Goal: Task Accomplishment & Management: Use online tool/utility

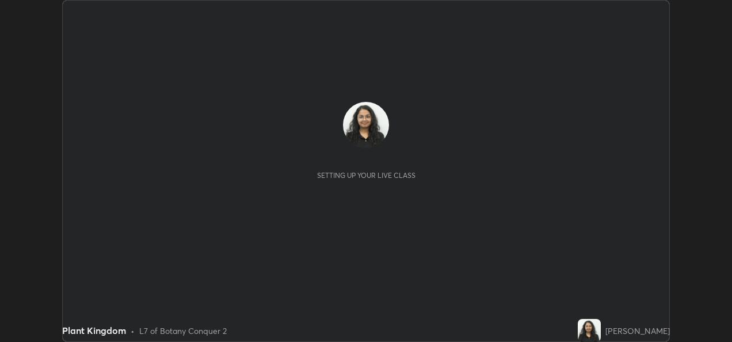
scroll to position [342, 732]
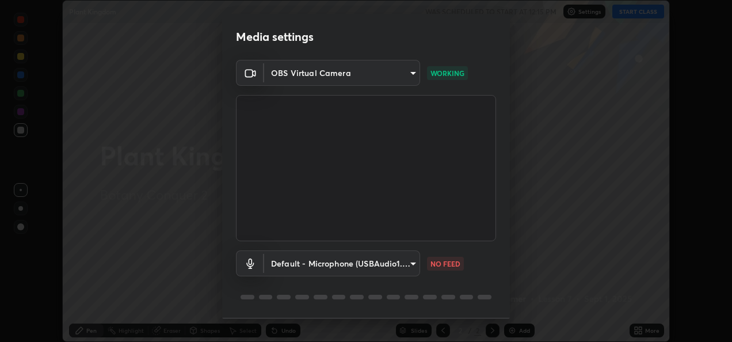
click at [409, 262] on body "Erase all Plant Kingdom WAS SCHEDULED TO START AT 12:15 PM Settings START CLASS…" at bounding box center [366, 171] width 732 height 342
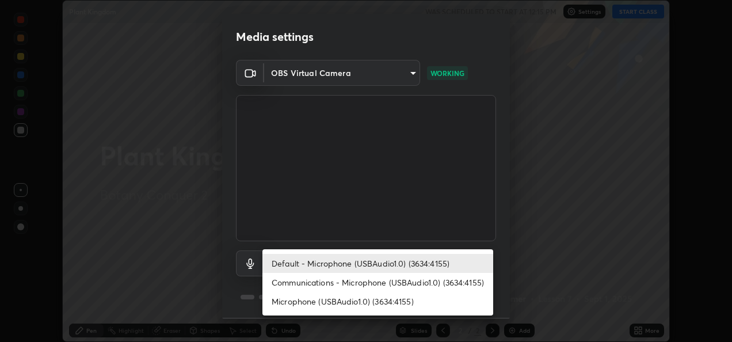
click at [313, 219] on div at bounding box center [366, 171] width 732 height 342
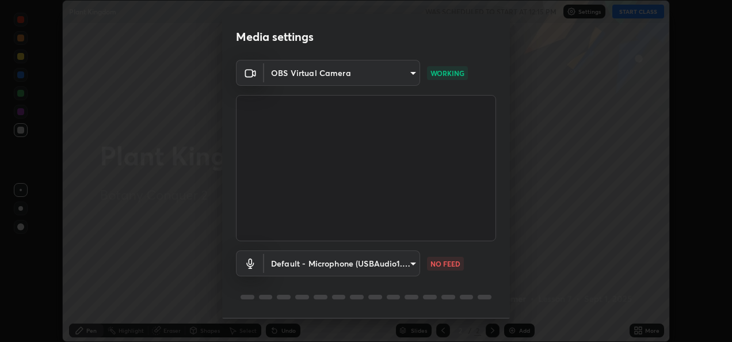
click at [326, 265] on body "Erase all Plant Kingdom WAS SCHEDULED TO START AT 12:15 PM Settings START CLASS…" at bounding box center [366, 171] width 732 height 342
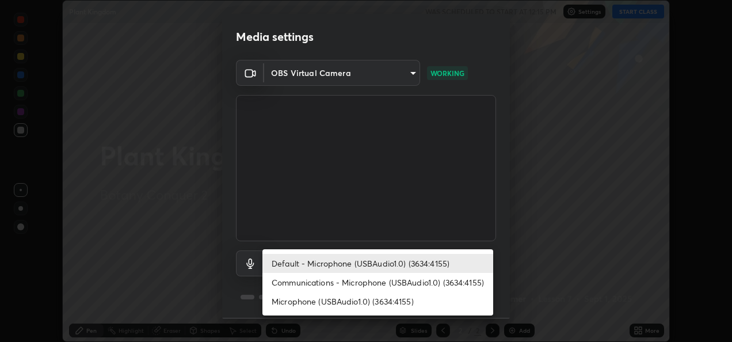
click at [545, 246] on div at bounding box center [366, 171] width 732 height 342
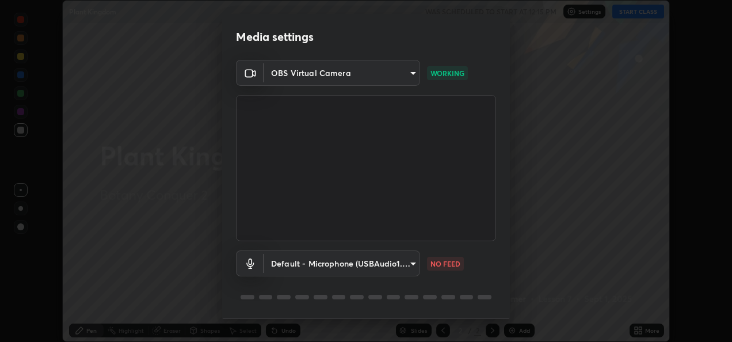
click at [409, 264] on body "Erase all Plant Kingdom WAS SCHEDULED TO START AT 12:15 PM Settings START CLASS…" at bounding box center [366, 171] width 732 height 342
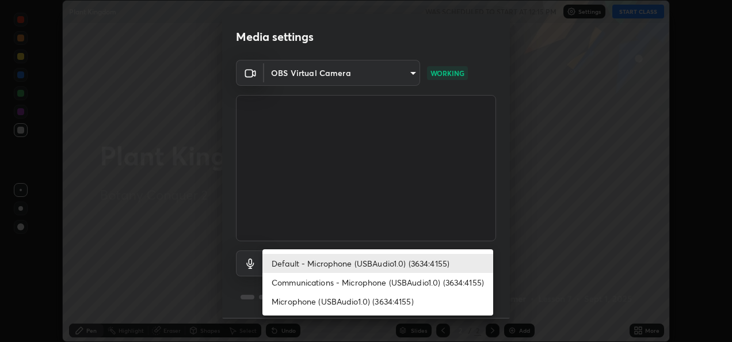
click at [412, 281] on li "Communications - Microphone (USBAudio1.0) (3634:4155)" at bounding box center [377, 282] width 231 height 19
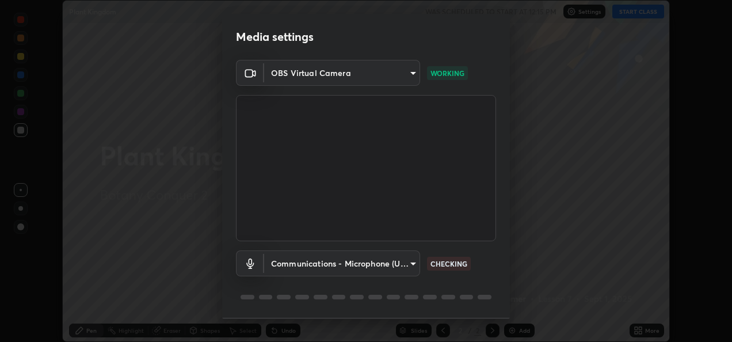
click at [408, 265] on body "Erase all Plant Kingdom WAS SCHEDULED TO START AT 12:15 PM Settings START CLASS…" at bounding box center [366, 171] width 732 height 342
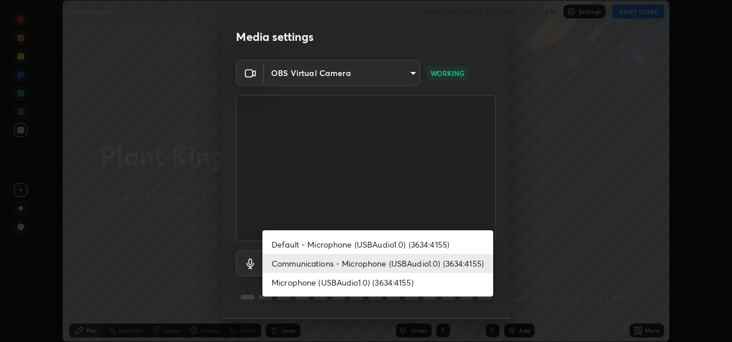
click at [534, 216] on div at bounding box center [366, 171] width 732 height 342
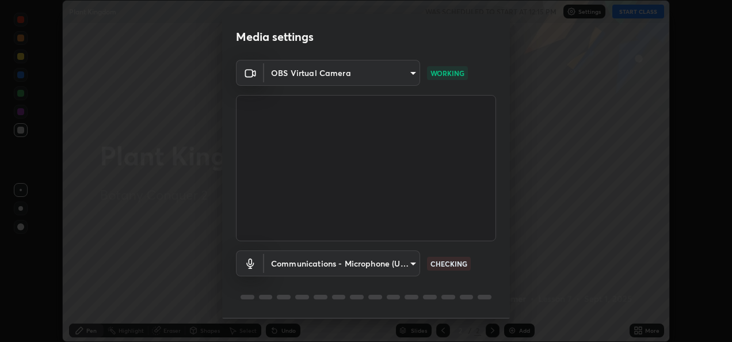
click at [405, 266] on body "Erase all Plant Kingdom WAS SCHEDULED TO START AT 12:15 PM Settings START CLASS…" at bounding box center [366, 171] width 732 height 342
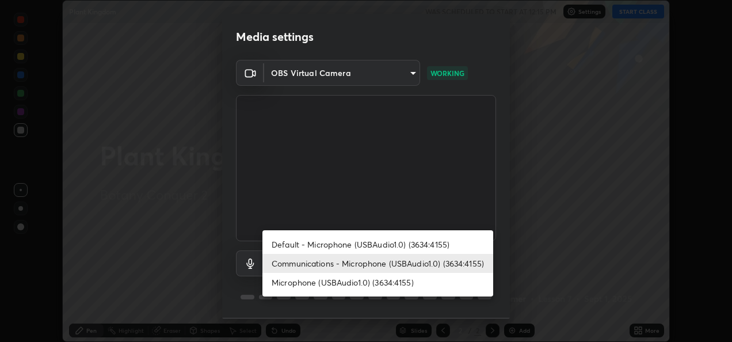
click at [386, 283] on li "Microphone (USBAudio1.0) (3634:4155)" at bounding box center [377, 282] width 231 height 19
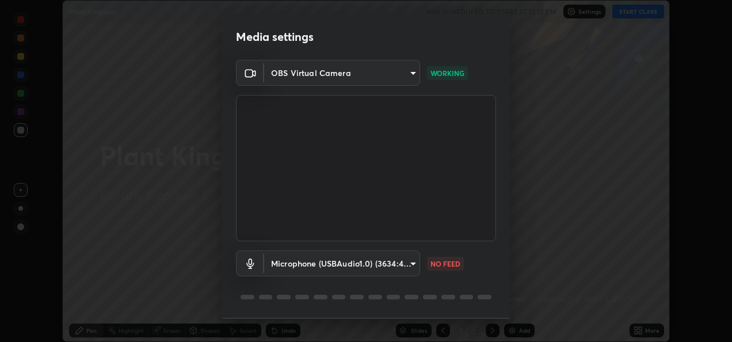
click at [406, 262] on body "Erase all Plant Kingdom WAS SCHEDULED TO START AT 12:15 PM Settings START CLASS…" at bounding box center [366, 171] width 732 height 342
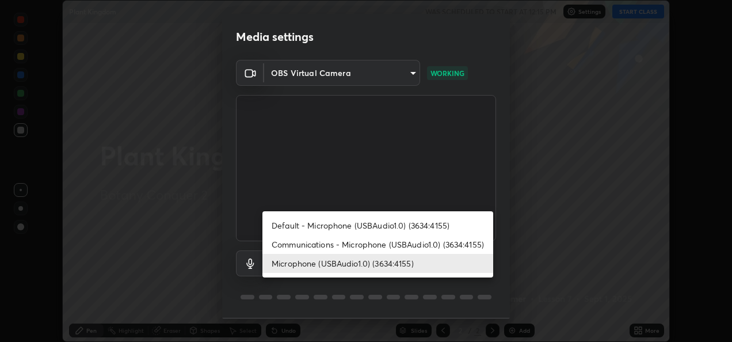
click at [417, 244] on li "Communications - Microphone (USBAudio1.0) (3634:4155)" at bounding box center [377, 244] width 231 height 19
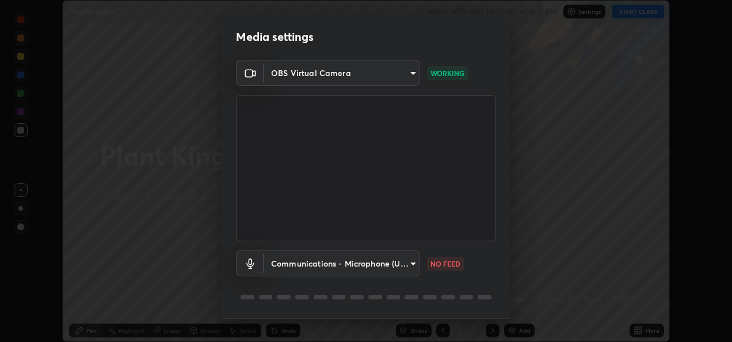
click at [413, 261] on body "Erase all Plant Kingdom WAS SCHEDULED TO START AT 12:15 PM Settings START CLASS…" at bounding box center [366, 171] width 732 height 342
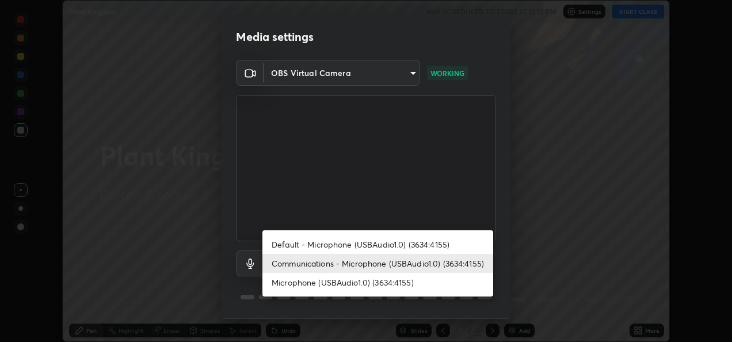
click at [408, 243] on li "Default - Microphone (USBAudio1.0) (3634:4155)" at bounding box center [377, 244] width 231 height 19
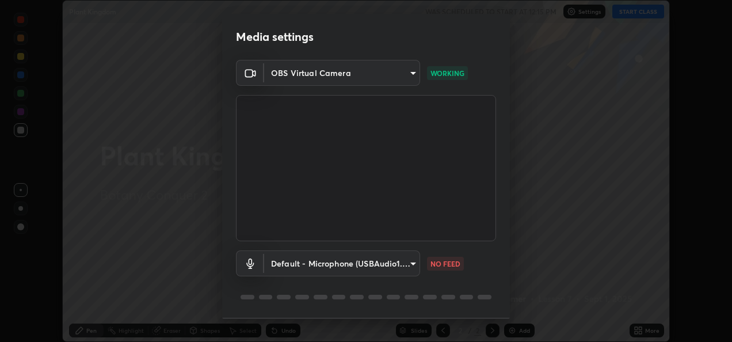
click at [405, 262] on body "Erase all Plant Kingdom WAS SCHEDULED TO START AT 12:15 PM Settings START CLASS…" at bounding box center [366, 171] width 732 height 342
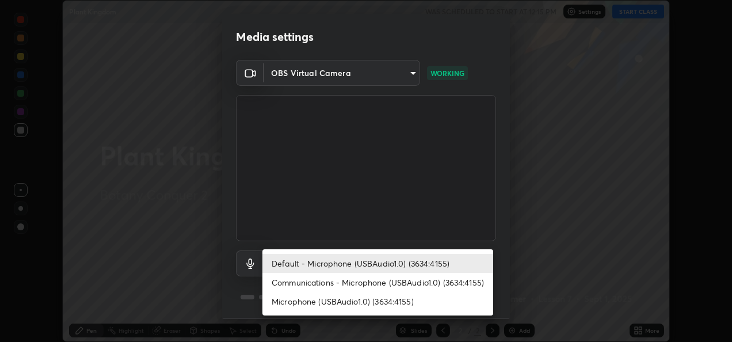
click at [452, 226] on div at bounding box center [366, 171] width 732 height 342
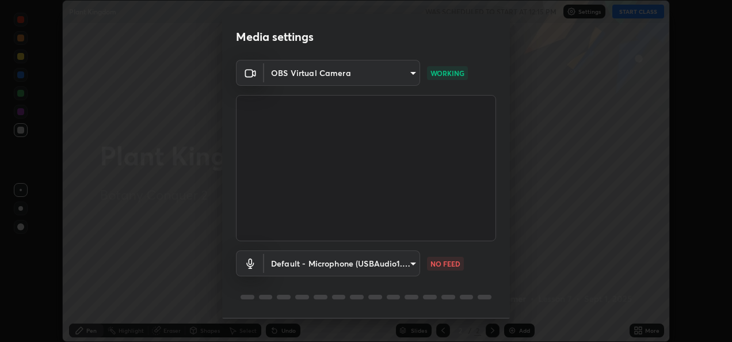
scroll to position [36, 0]
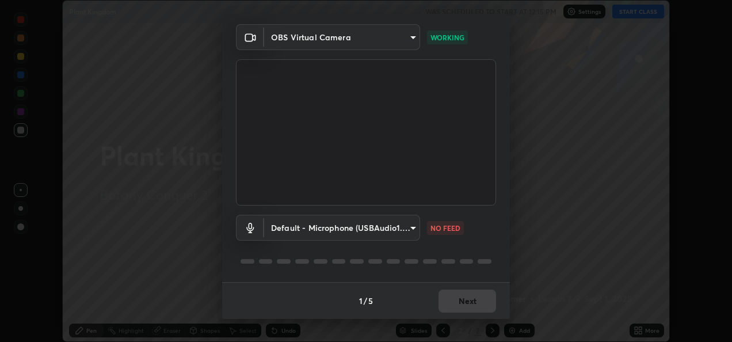
click at [457, 298] on div "1 / 5 Next" at bounding box center [366, 300] width 288 height 37
click at [409, 226] on body "Erase all Plant Kingdom WAS SCHEDULED TO START AT 12:15 PM Settings START CLASS…" at bounding box center [366, 171] width 732 height 342
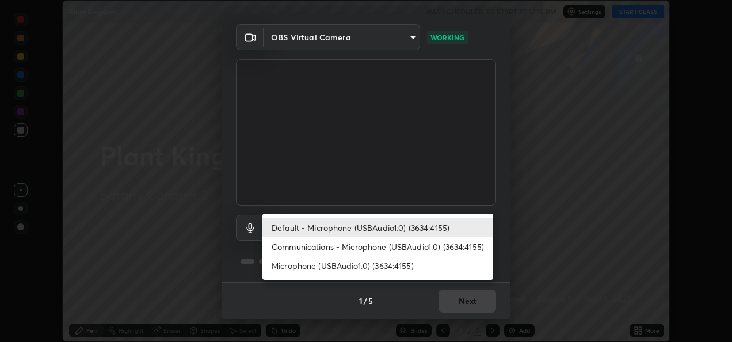
click at [578, 218] on div at bounding box center [366, 171] width 732 height 342
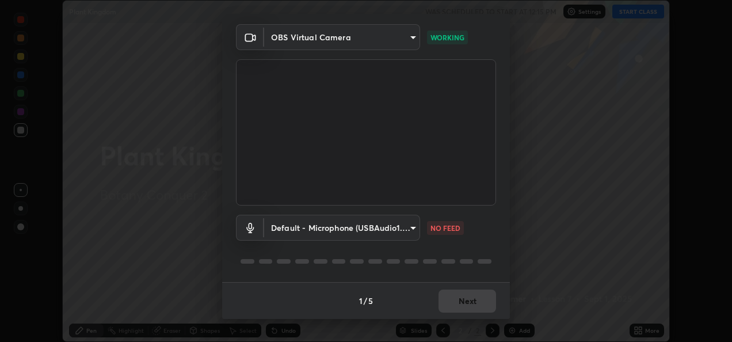
click at [405, 222] on body "Erase all Plant Kingdom WAS SCHEDULED TO START AT 12:15 PM Settings START CLASS…" at bounding box center [366, 171] width 732 height 342
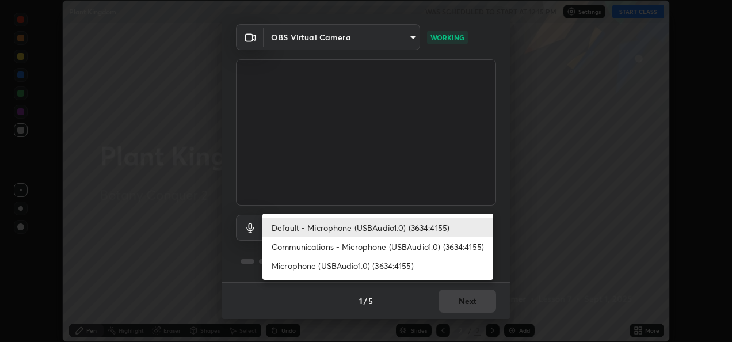
click at [398, 245] on li "Communications - Microphone (USBAudio1.0) (3634:4155)" at bounding box center [377, 246] width 231 height 19
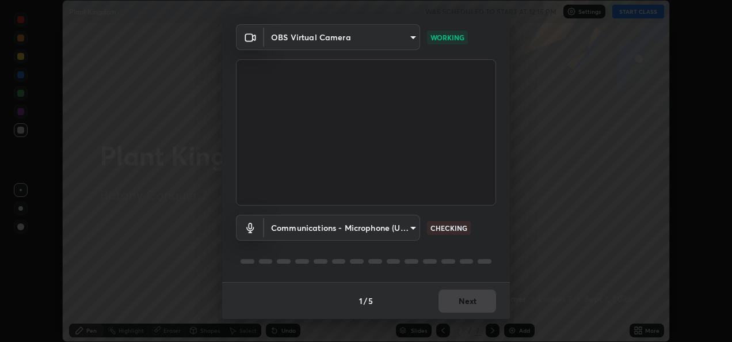
click at [399, 229] on body "Erase all Plant Kingdom WAS SCHEDULED TO START AT 12:15 PM Settings START CLASS…" at bounding box center [366, 171] width 732 height 342
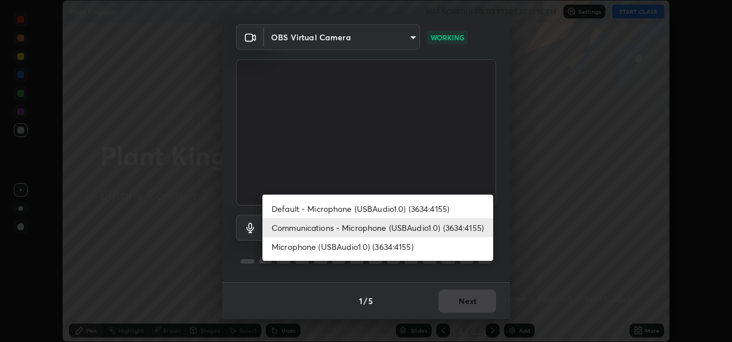
click at [399, 212] on li "Default - Microphone (USBAudio1.0) (3634:4155)" at bounding box center [377, 208] width 231 height 19
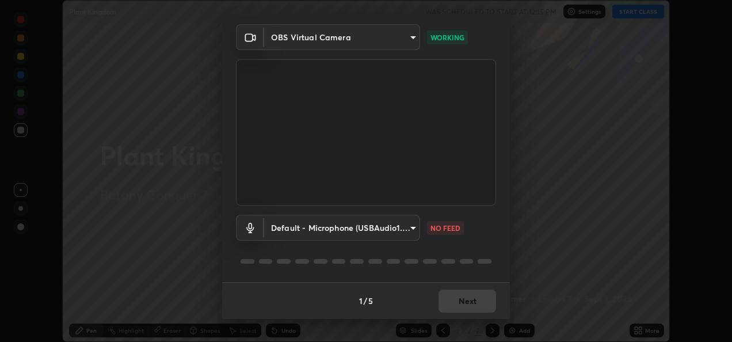
click at [397, 227] on body "Erase all Plant Kingdom WAS SCHEDULED TO START AT 12:15 PM Settings START CLASS…" at bounding box center [366, 171] width 732 height 342
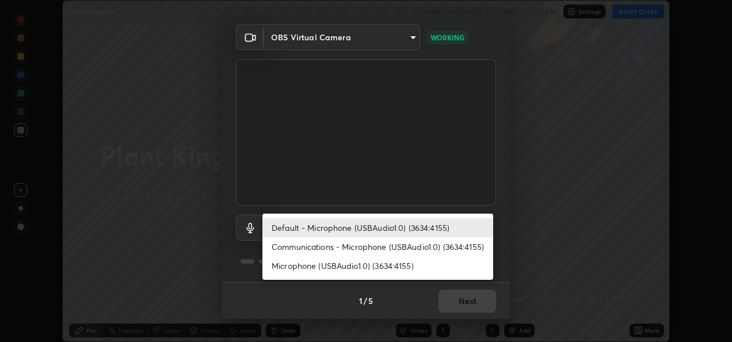
click at [393, 244] on li "Communications - Microphone (USBAudio1.0) (3634:4155)" at bounding box center [377, 246] width 231 height 19
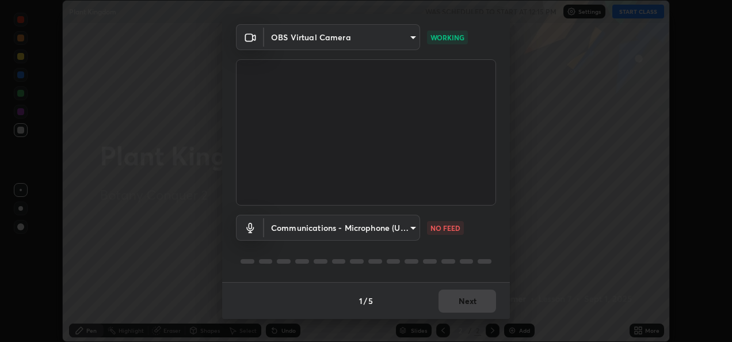
click at [397, 231] on body "Erase all Plant Kingdom WAS SCHEDULED TO START AT 12:15 PM Settings START CLASS…" at bounding box center [366, 171] width 732 height 342
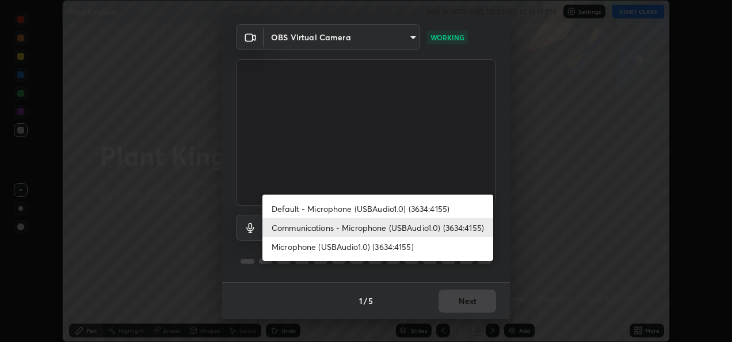
click at [397, 249] on li "Microphone (USBAudio1.0) (3634:4155)" at bounding box center [377, 246] width 231 height 19
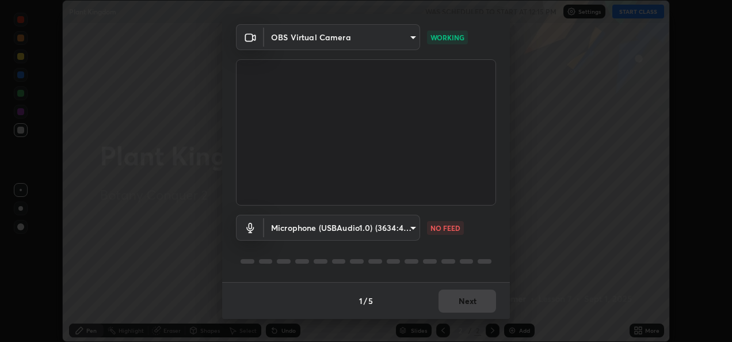
click at [406, 228] on body "Erase all Plant Kingdom WAS SCHEDULED TO START AT 12:15 PM Settings START CLASS…" at bounding box center [366, 171] width 732 height 342
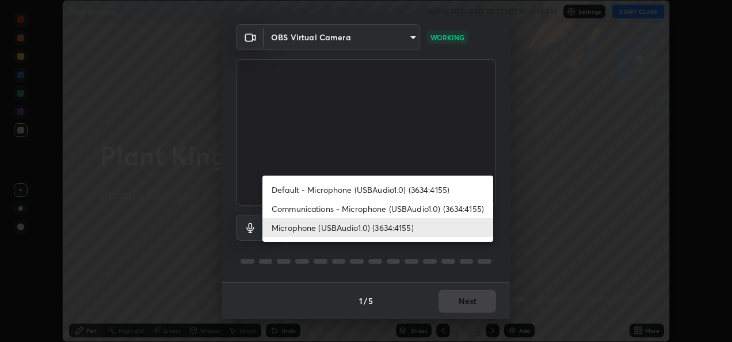
click at [391, 191] on li "Default - Microphone (USBAudio1.0) (3634:4155)" at bounding box center [377, 189] width 231 height 19
type input "default"
